Goal: Task Accomplishment & Management: Use online tool/utility

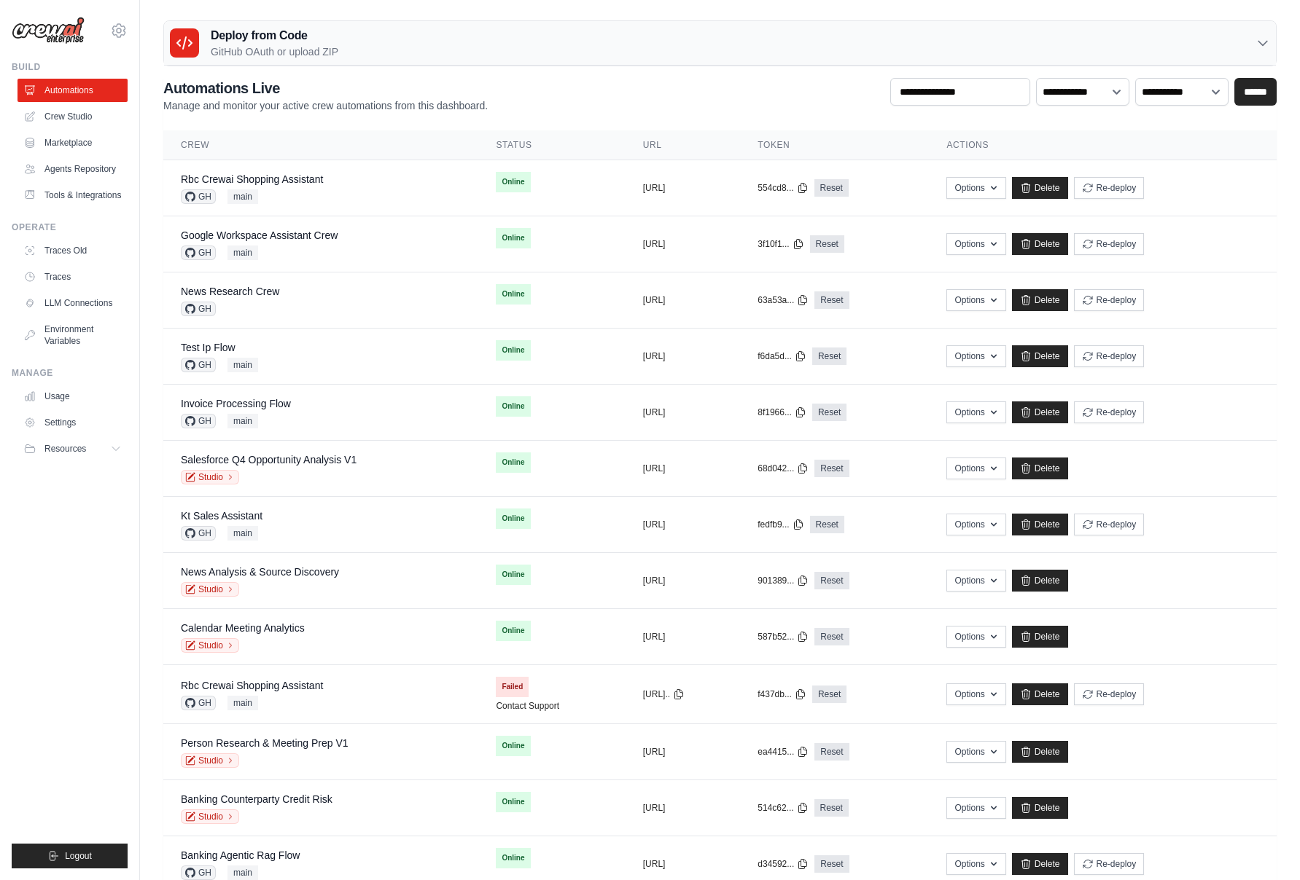
click at [724, 87] on div "**********" at bounding box center [719, 95] width 1113 height 35
click at [105, 562] on ul "Build Automations Crew Studio Marketplace Agents Repository Resources Blog" at bounding box center [70, 465] width 116 height 808
click at [74, 114] on link "Crew Studio" at bounding box center [74, 116] width 110 height 23
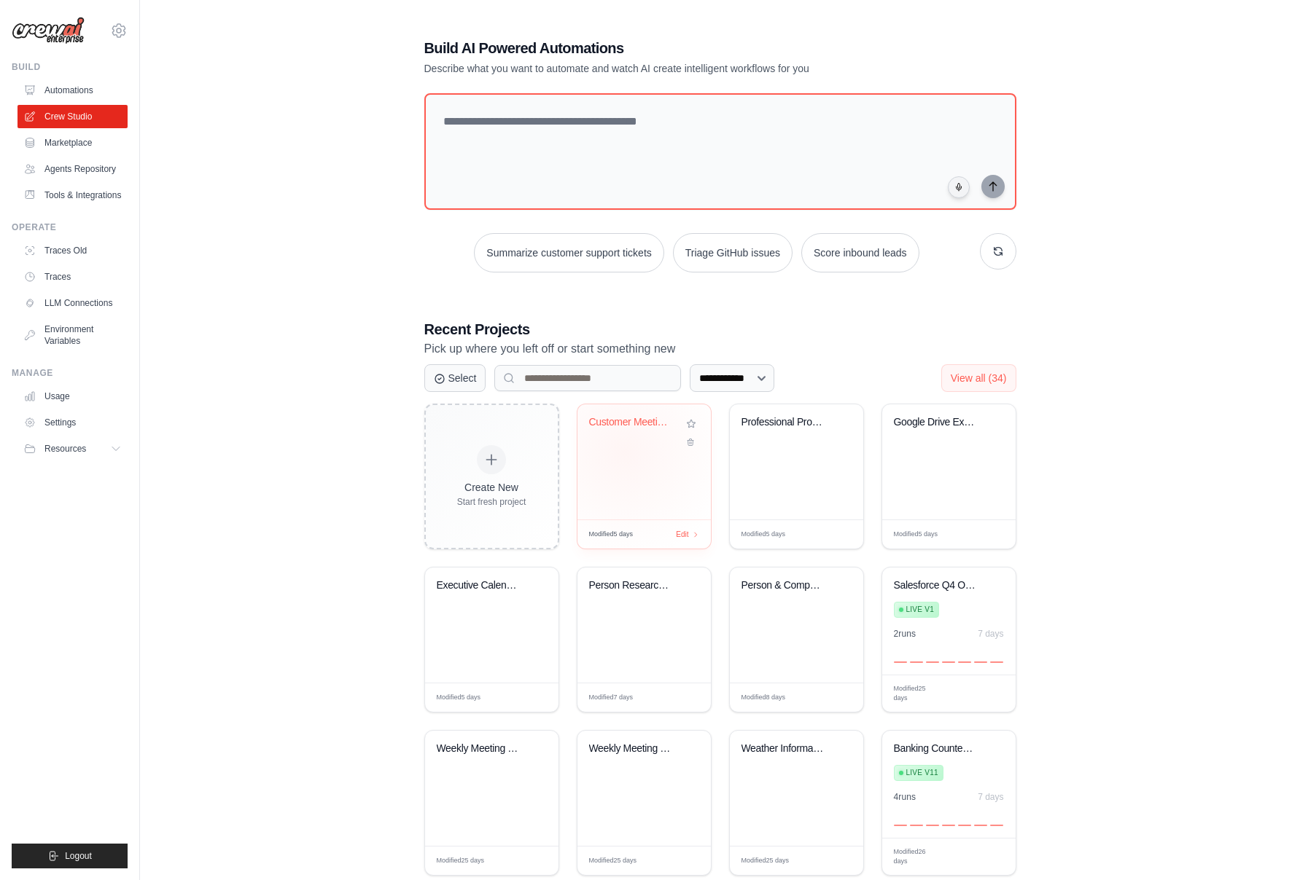
click at [624, 452] on div "Customer Meeting Preparation Assist..." at bounding box center [643, 462] width 133 height 115
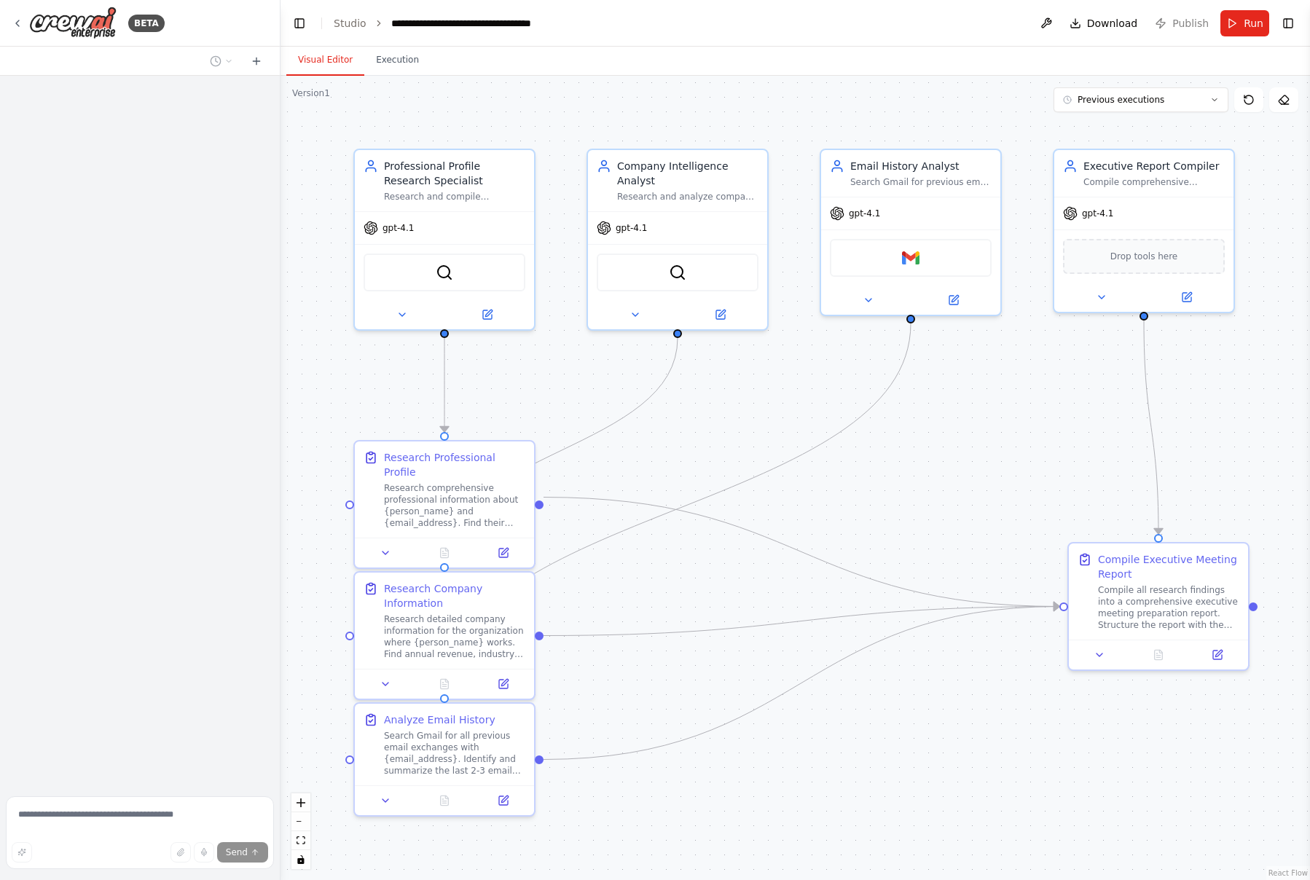
scroll to position [413, 0]
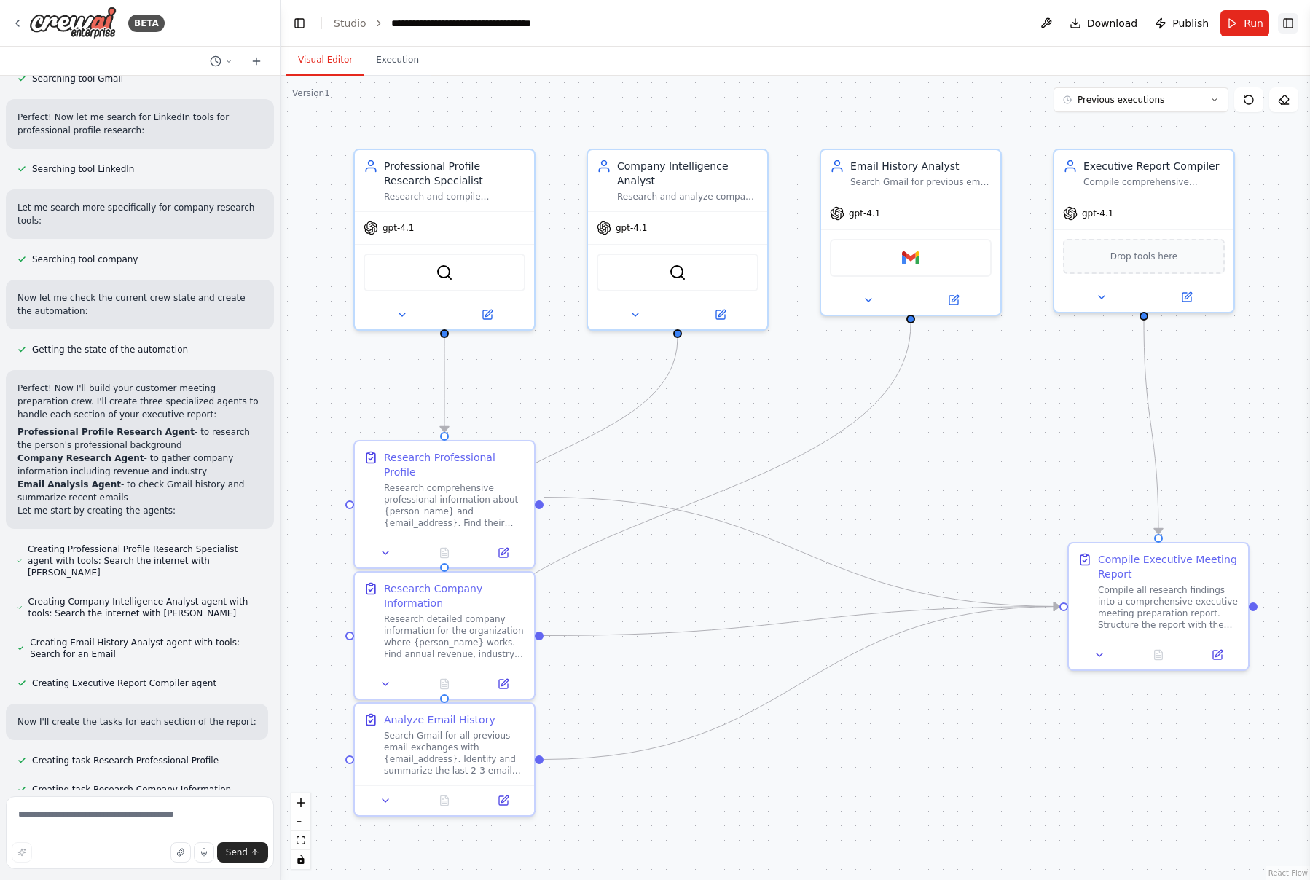
click at [1298, 19] on button "Toggle Right Sidebar" at bounding box center [1288, 23] width 20 height 20
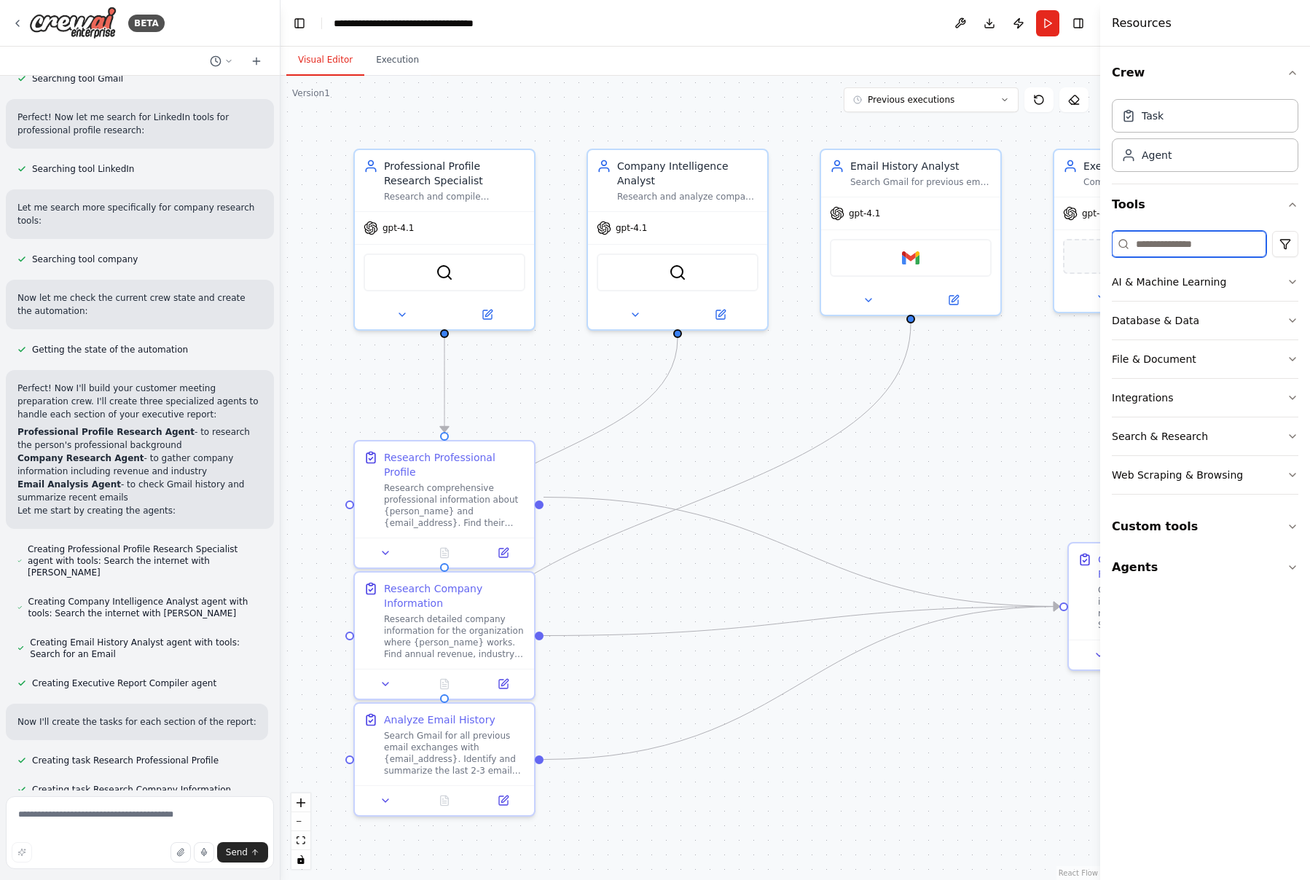
click at [1179, 245] on input at bounding box center [1189, 244] width 155 height 26
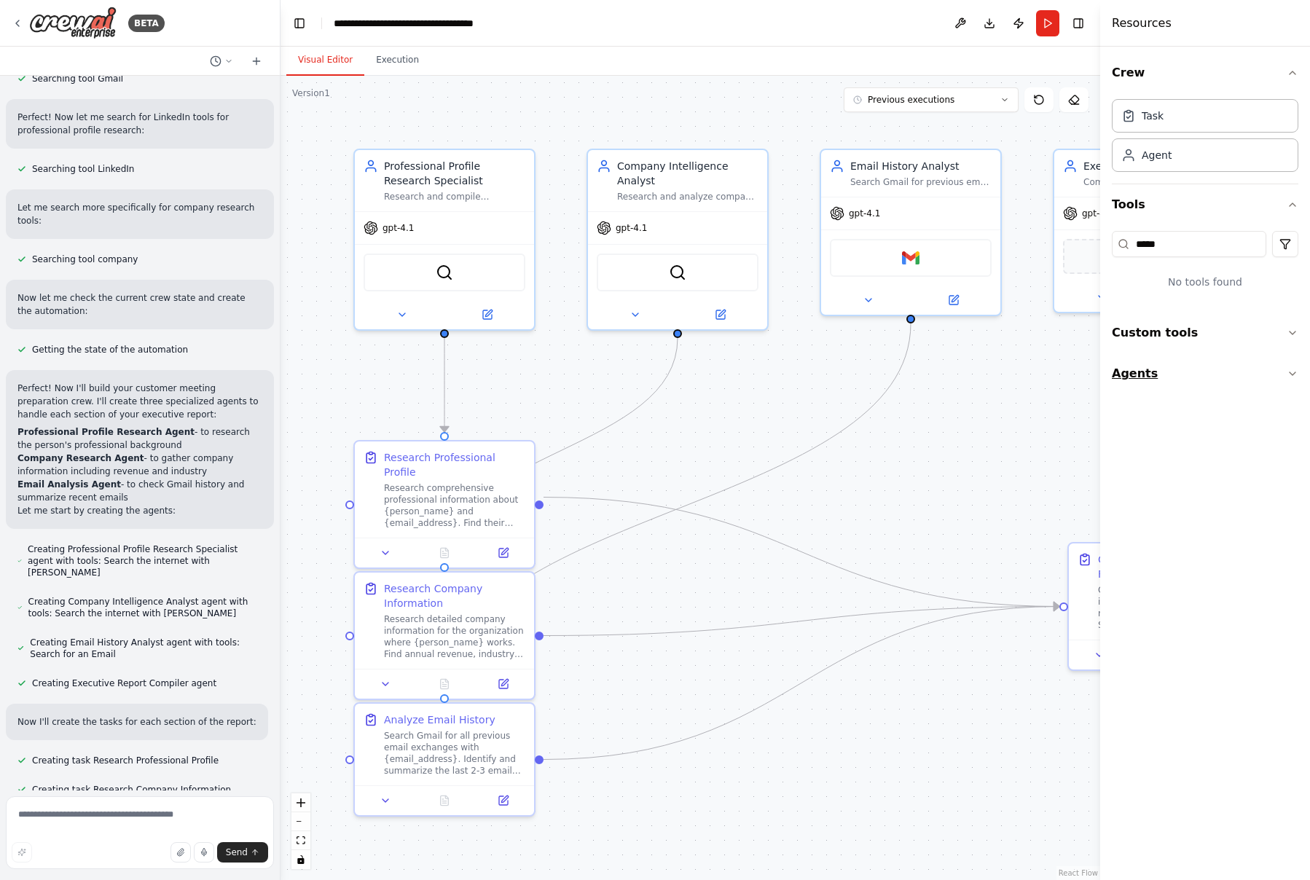
click at [1224, 368] on button "Agents" at bounding box center [1205, 373] width 187 height 41
click at [1234, 339] on button "Custom tools" at bounding box center [1205, 333] width 187 height 41
click at [1205, 244] on input "*****" at bounding box center [1189, 244] width 155 height 26
type input "******"
click at [1075, 17] on button "Toggle Right Sidebar" at bounding box center [1078, 23] width 20 height 20
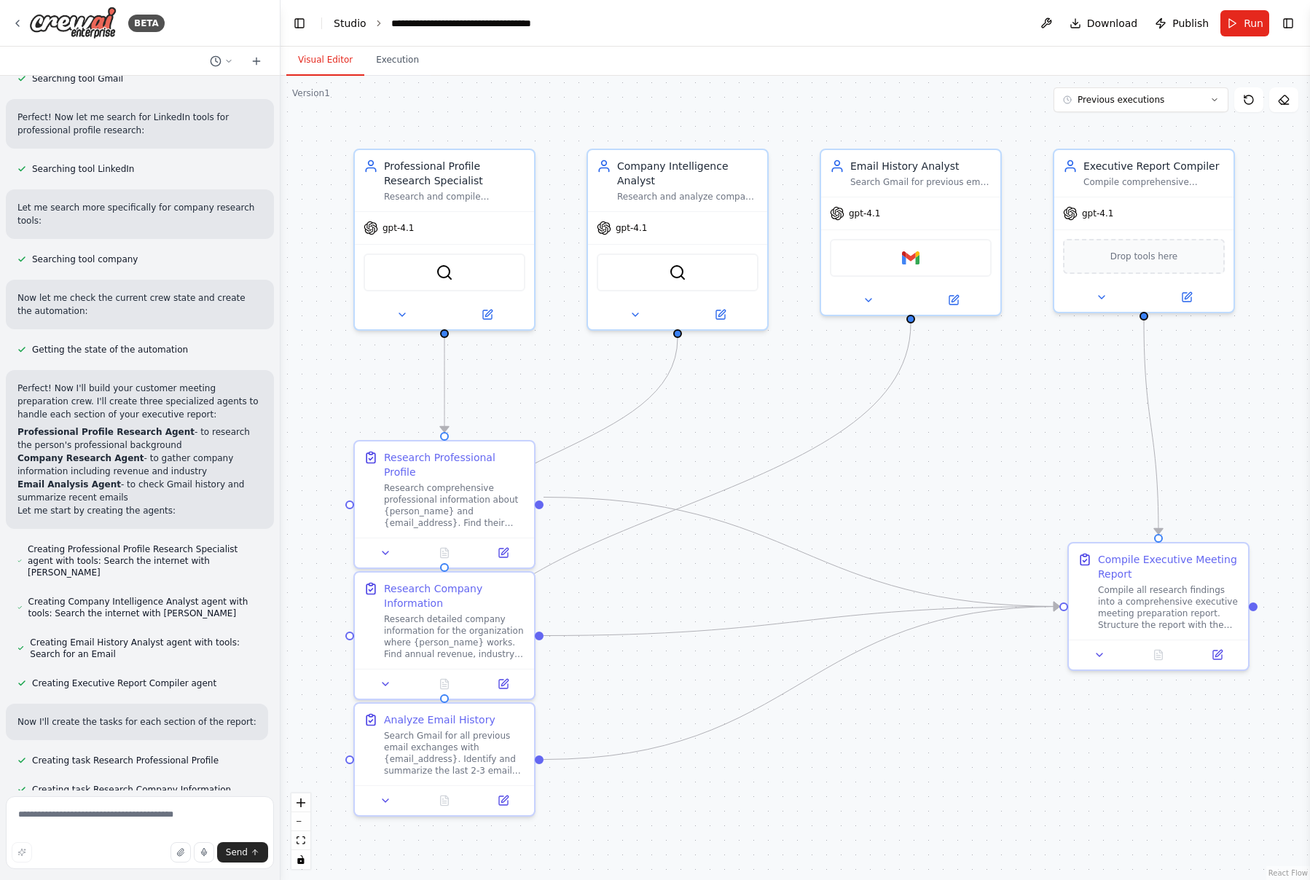
click at [353, 20] on link "Studio" at bounding box center [350, 23] width 33 height 12
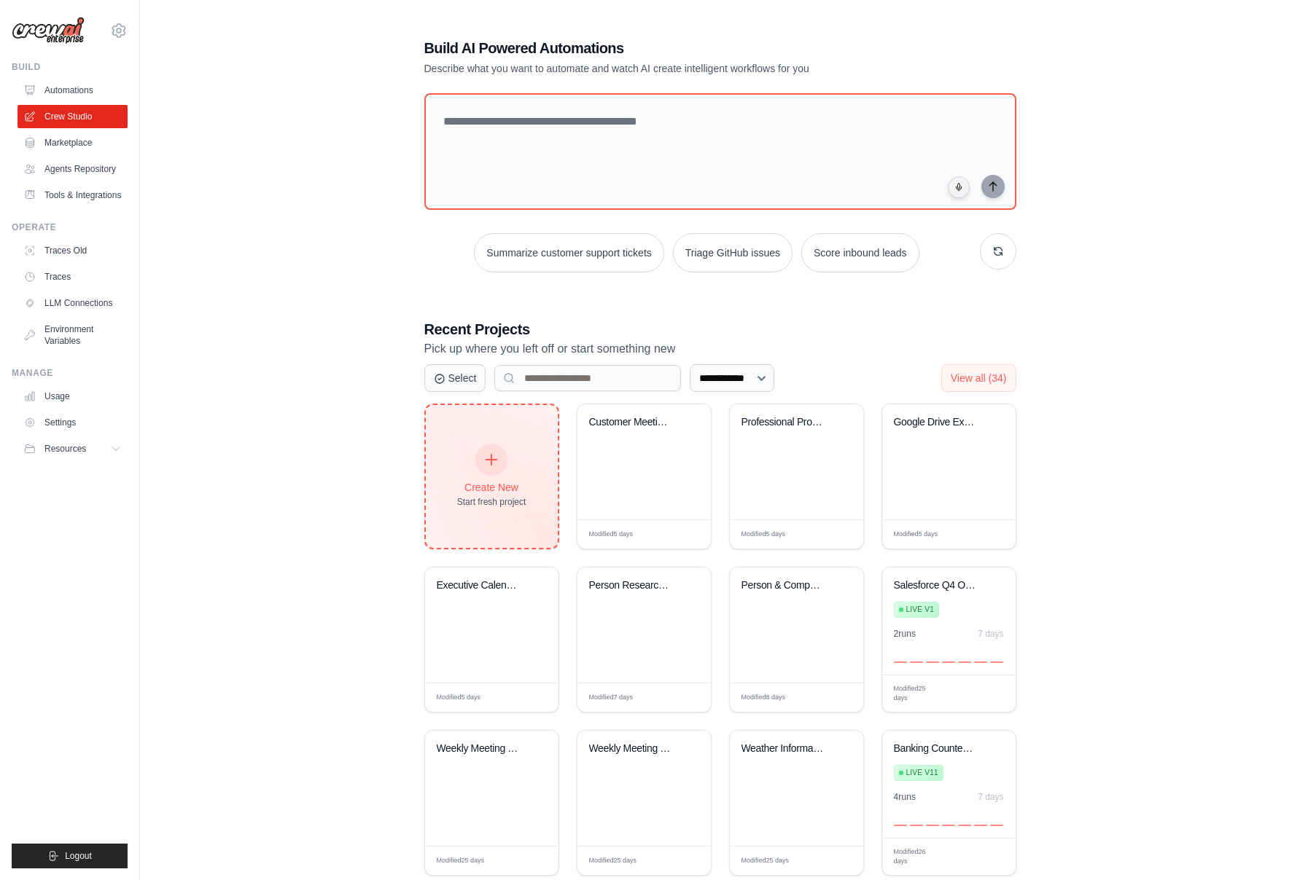
click at [482, 460] on div at bounding box center [491, 460] width 32 height 32
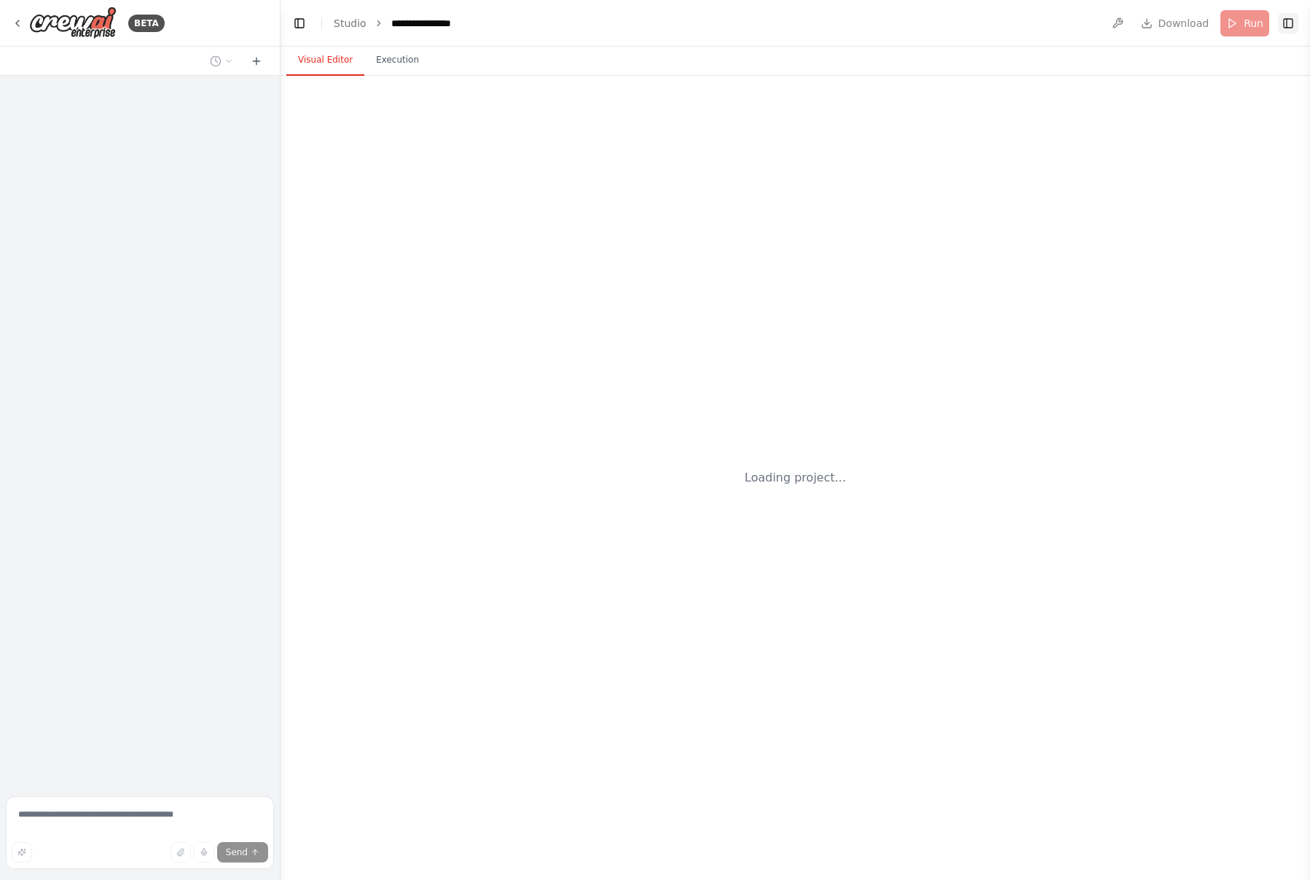
click at [1294, 26] on button "Toggle Right Sidebar" at bounding box center [1288, 23] width 20 height 20
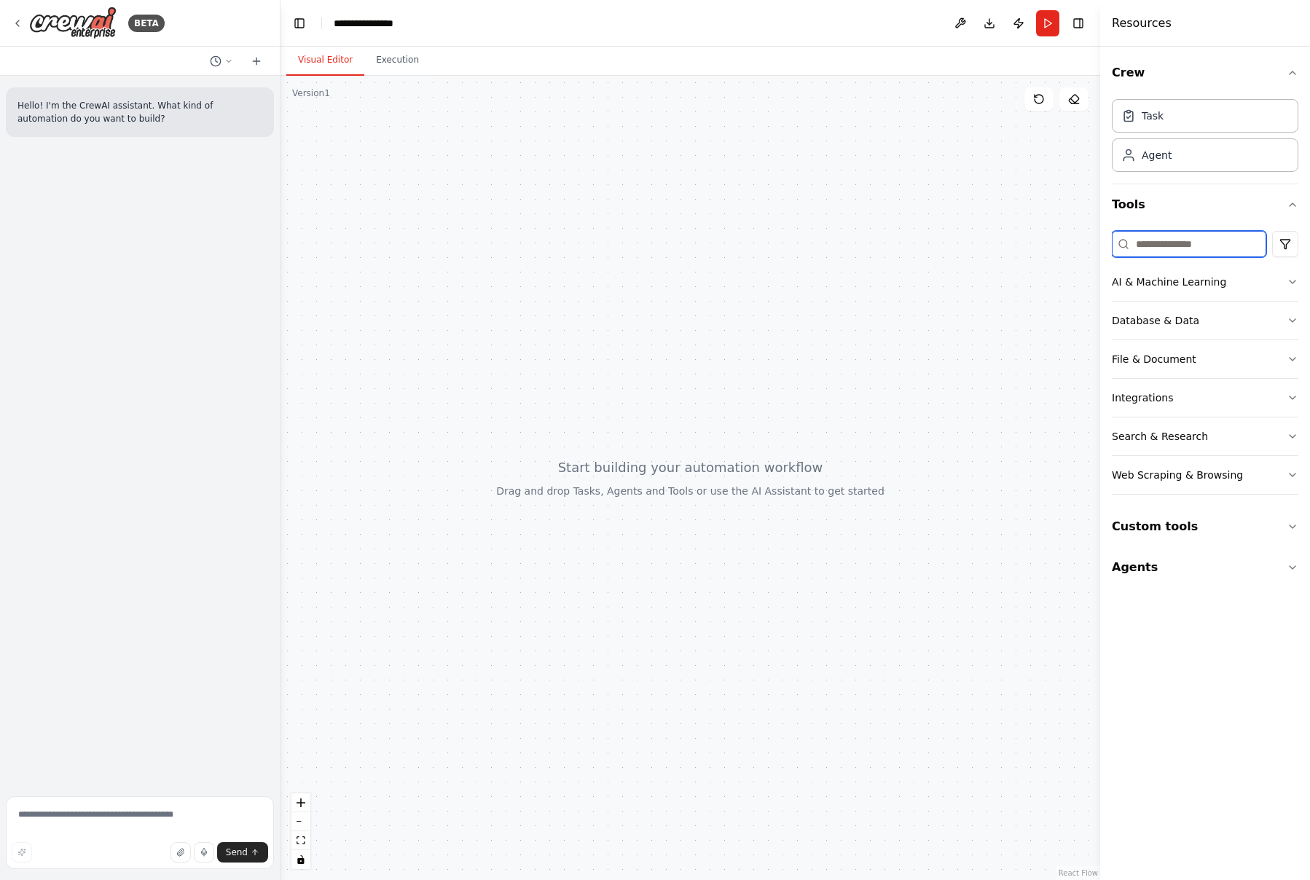
click at [1192, 236] on input at bounding box center [1189, 244] width 155 height 26
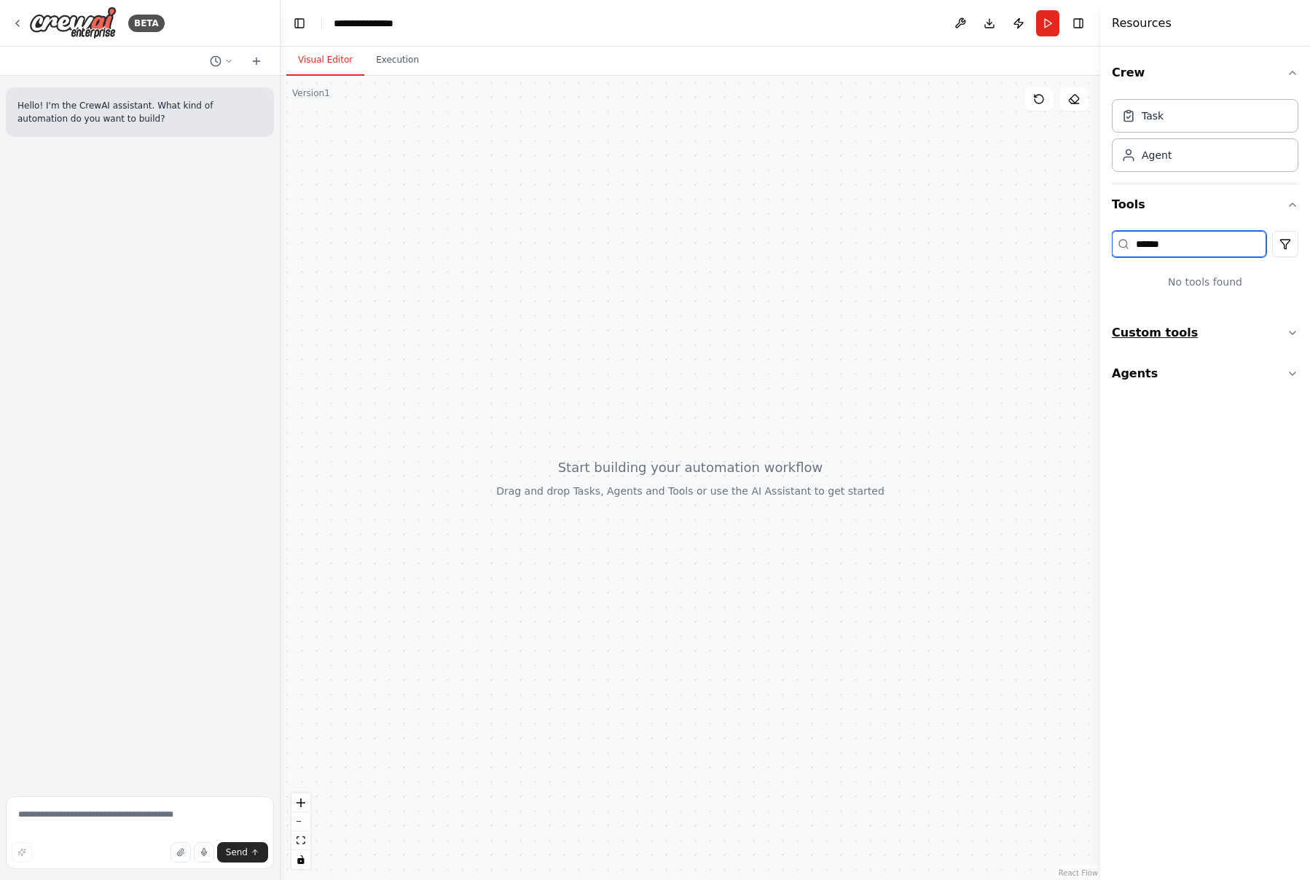
type input "******"
click at [1192, 338] on button "Custom tools" at bounding box center [1205, 333] width 187 height 41
click at [1203, 445] on button "Agents" at bounding box center [1205, 438] width 187 height 41
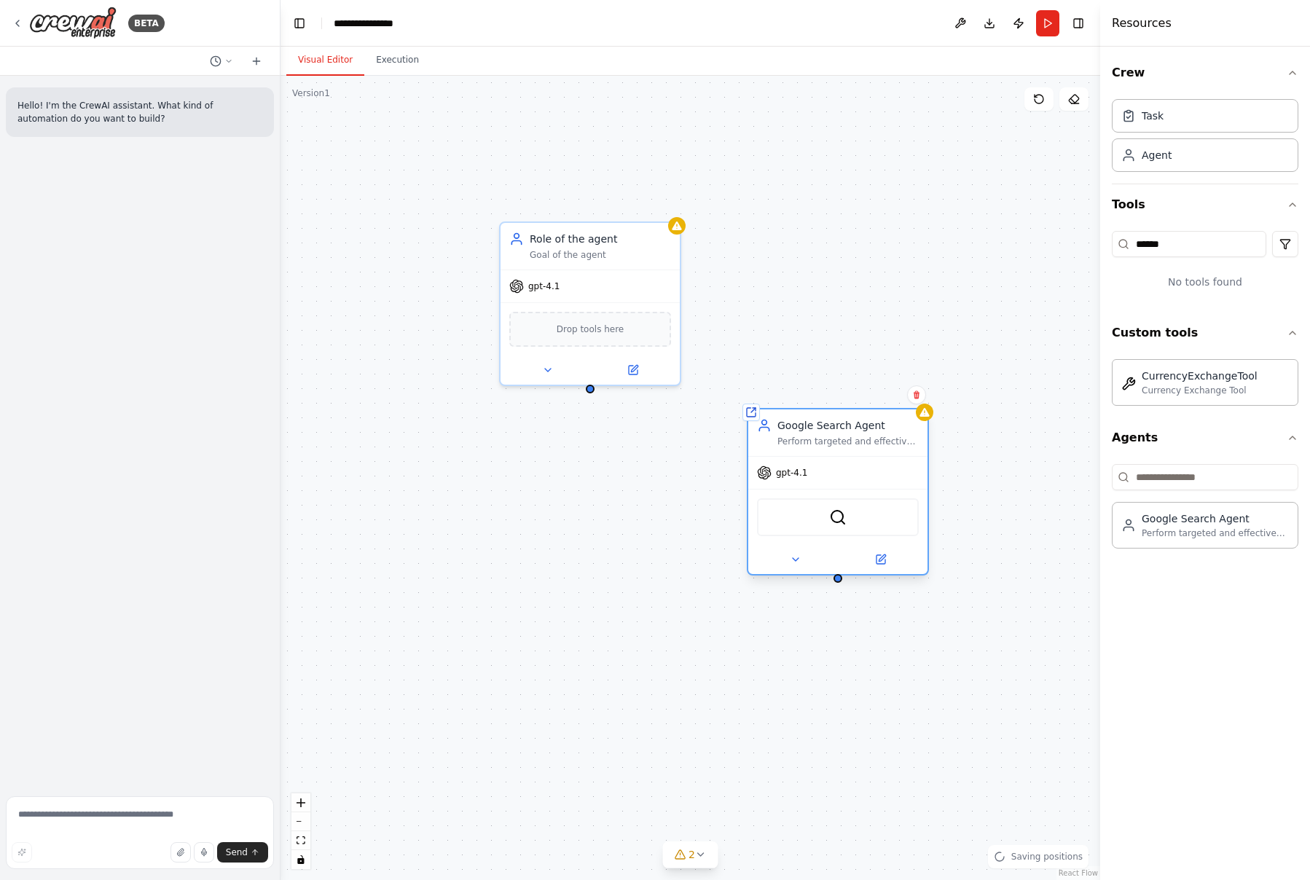
drag, startPoint x: 706, startPoint y: 348, endPoint x: 836, endPoint y: 436, distance: 157.5
click at [836, 436] on div "Perform targeted and effective Google searches to find the most relevant, up-to…" at bounding box center [848, 442] width 141 height 12
click at [915, 397] on icon at bounding box center [917, 395] width 6 height 8
click at [878, 401] on button "Confirm" at bounding box center [876, 394] width 52 height 17
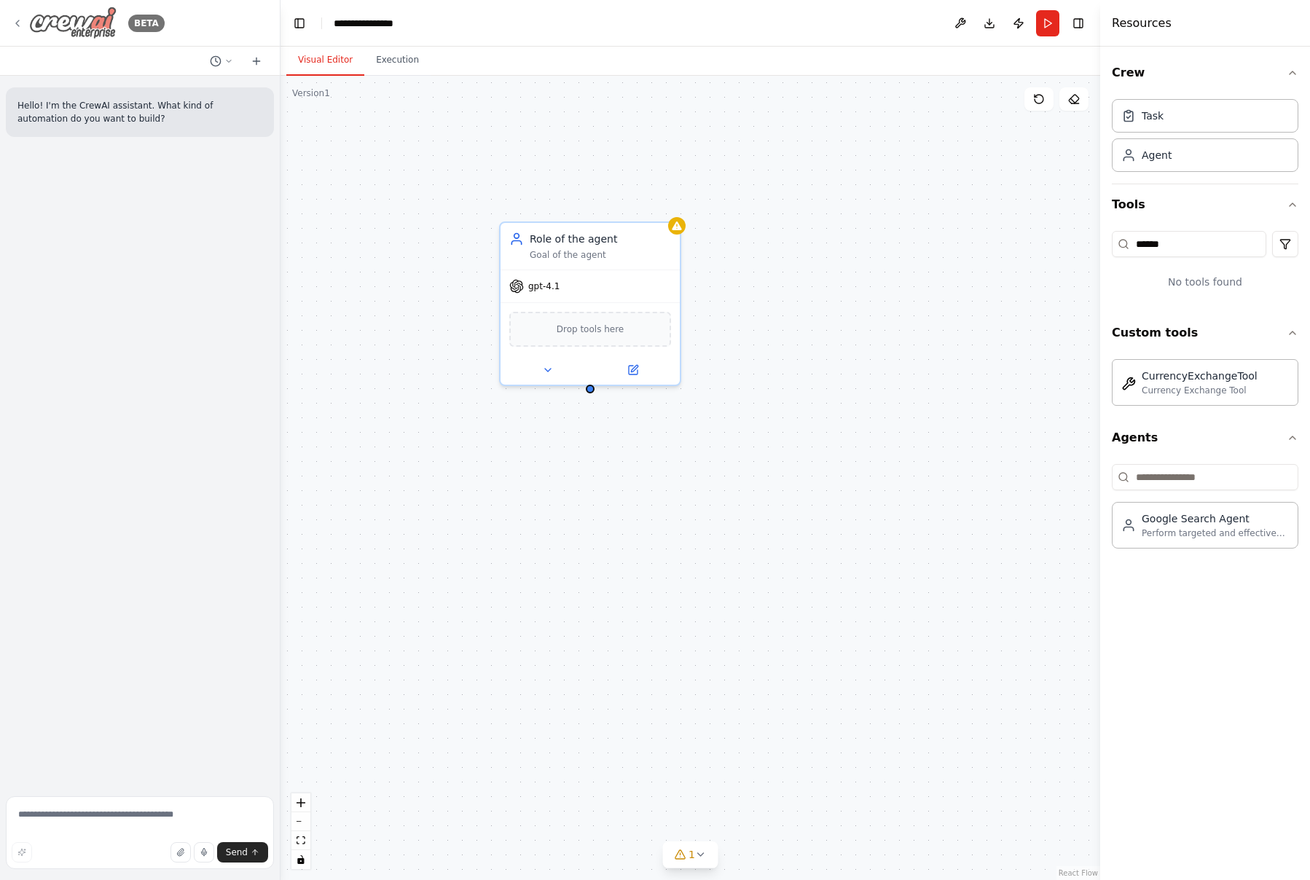
click at [12, 28] on icon at bounding box center [18, 23] width 12 height 12
